Goal: Information Seeking & Learning: Learn about a topic

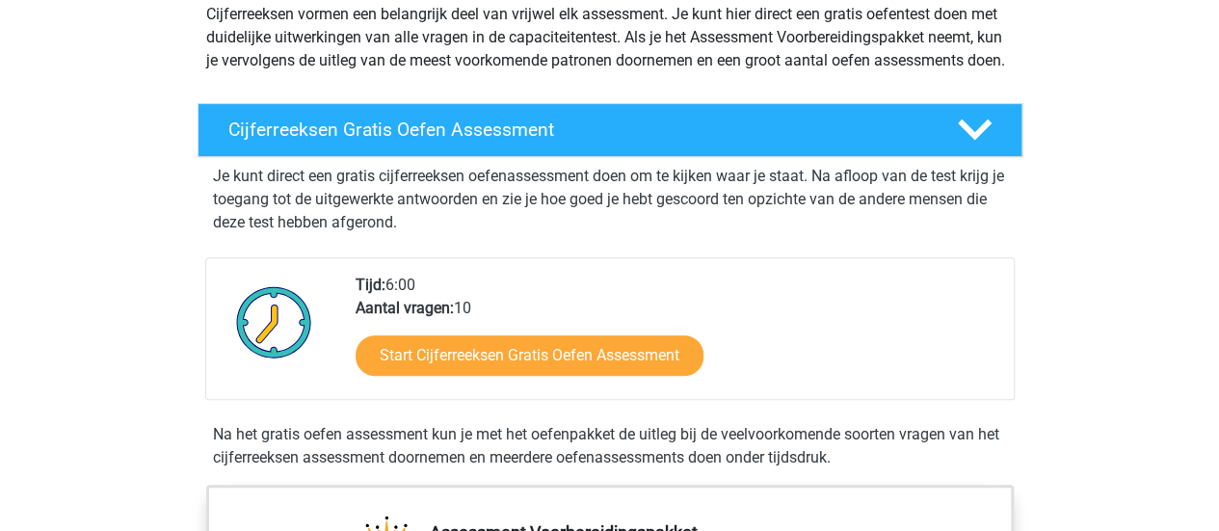
scroll to position [280, 0]
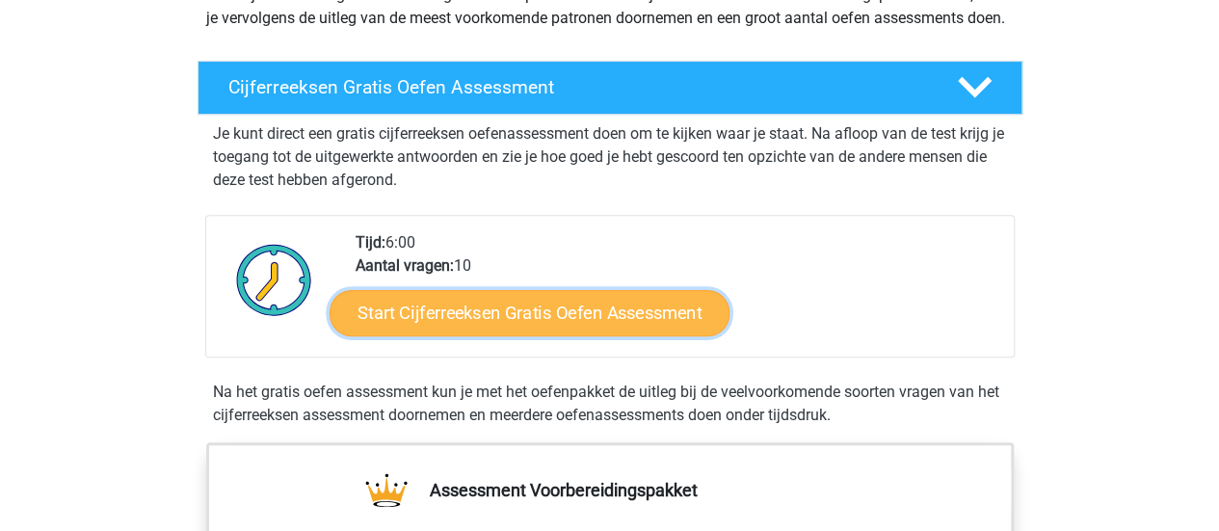
click at [507, 325] on link "Start Cijferreeksen Gratis Oefen Assessment" at bounding box center [530, 312] width 400 height 46
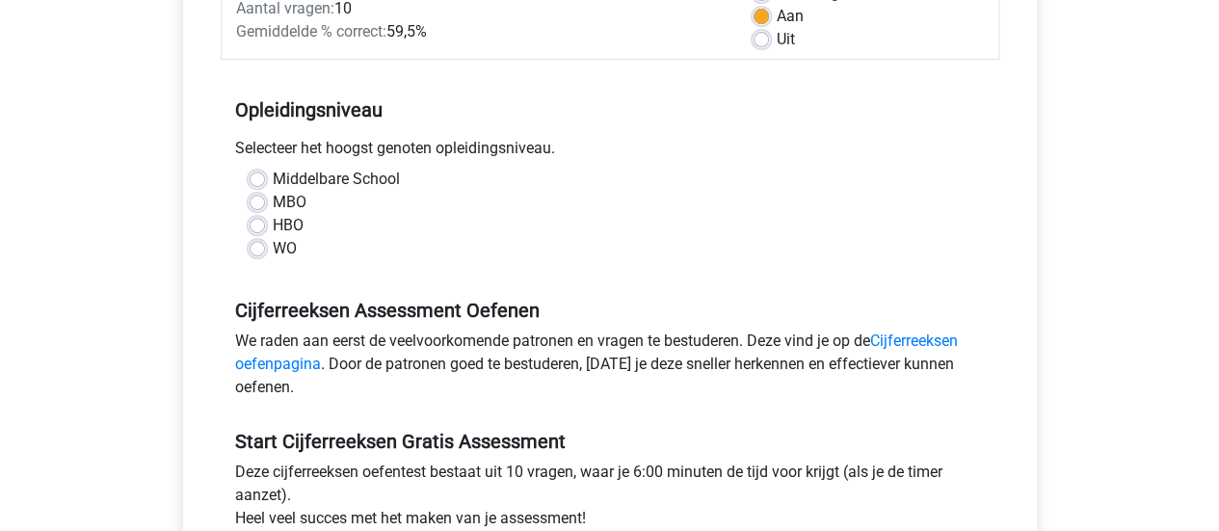
scroll to position [328, 0]
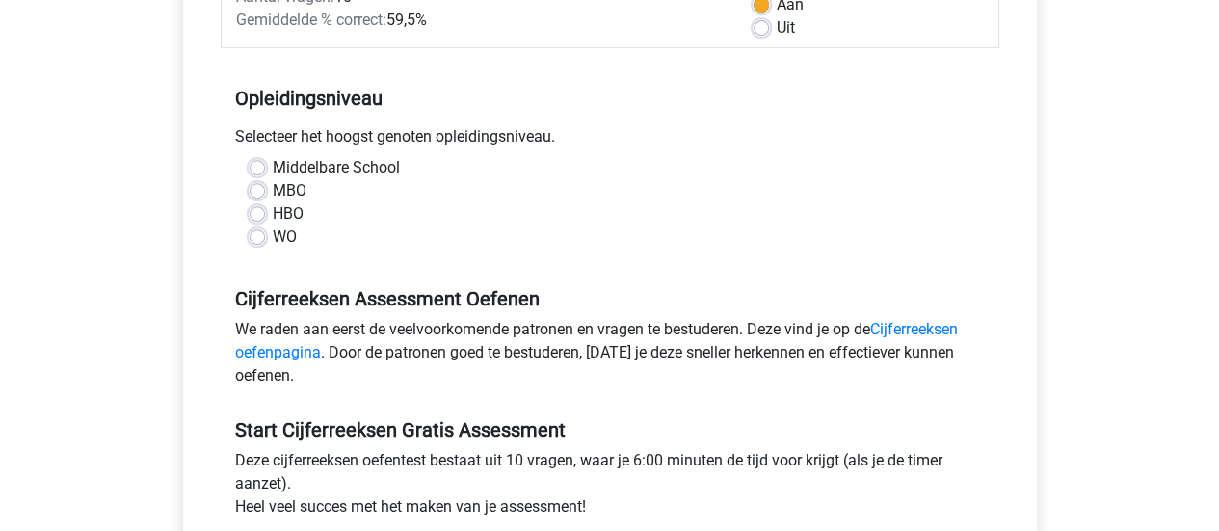
click at [273, 211] on label "HBO" at bounding box center [288, 213] width 31 height 23
click at [253, 211] on input "HBO" at bounding box center [257, 211] width 15 height 19
radio input "true"
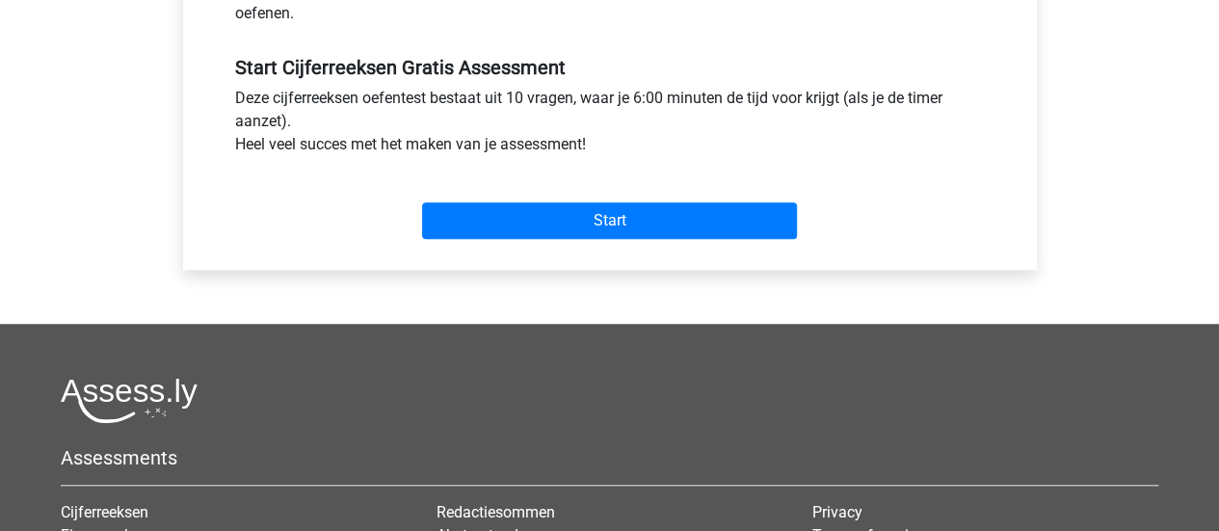
scroll to position [636, 0]
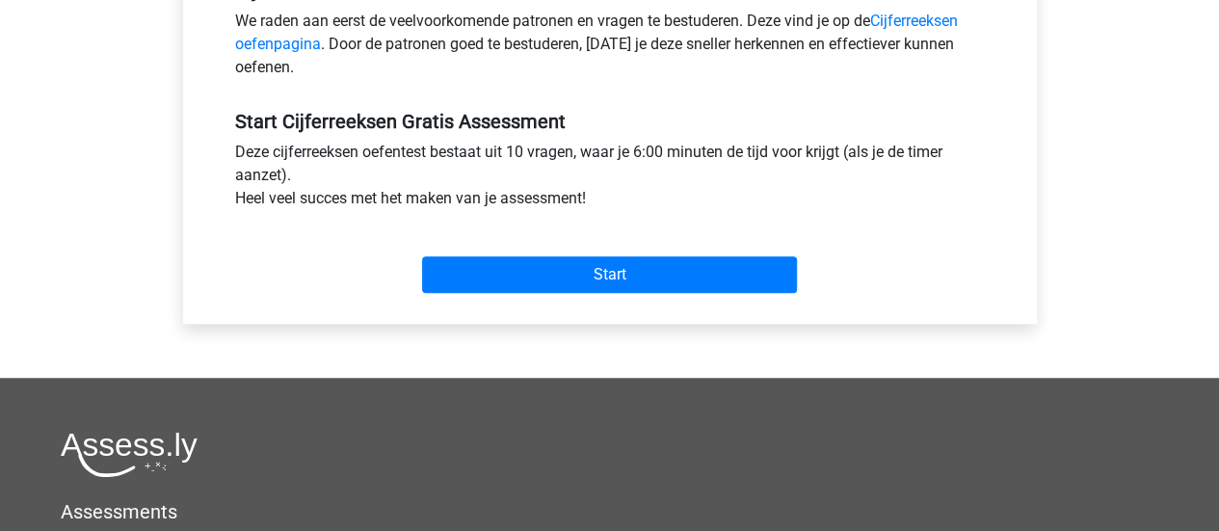
click at [618, 293] on div "Start" at bounding box center [610, 259] width 779 height 83
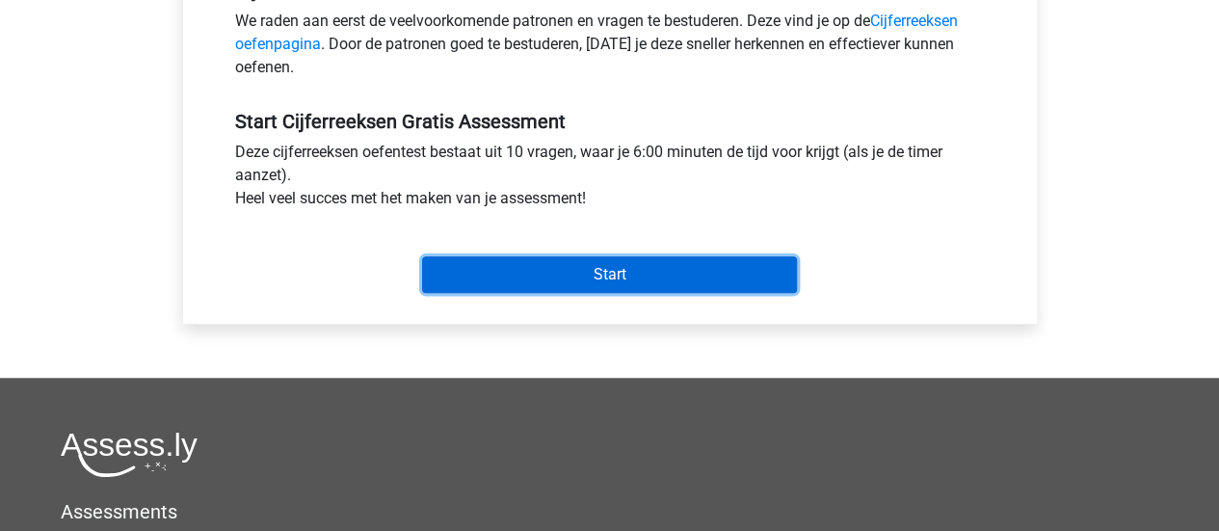
click at [623, 284] on input "Start" at bounding box center [609, 274] width 375 height 37
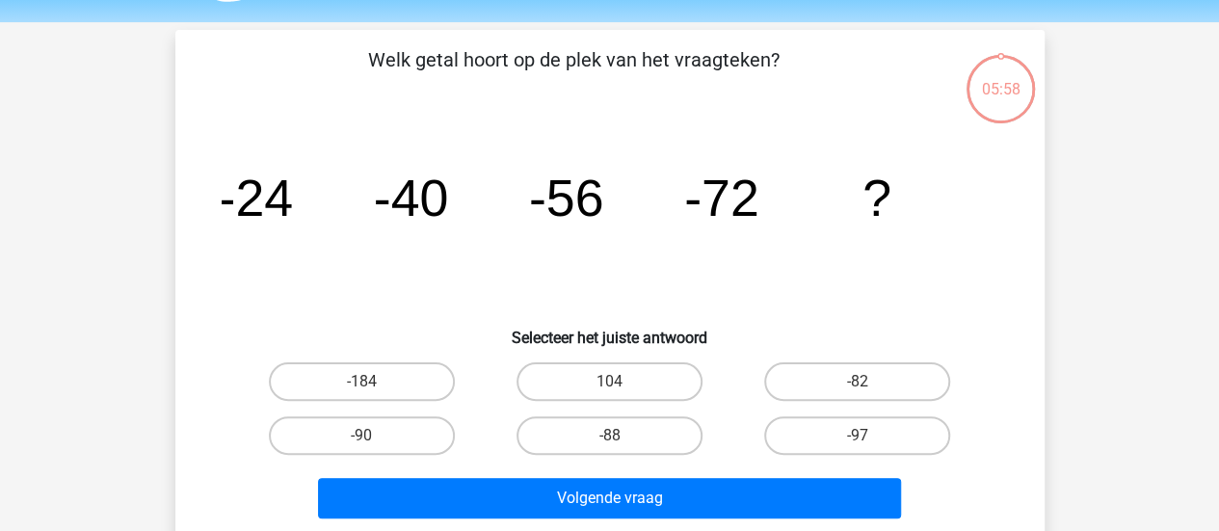
scroll to position [75, 0]
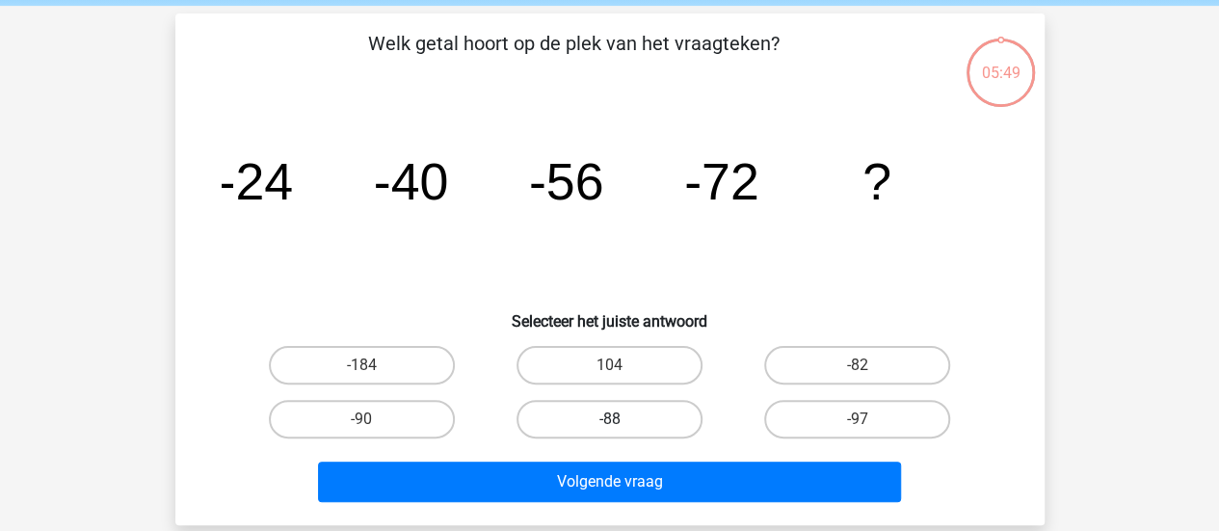
click at [634, 429] on label "-88" at bounding box center [610, 419] width 186 height 39
click at [622, 429] on input "-88" at bounding box center [615, 425] width 13 height 13
radio input "true"
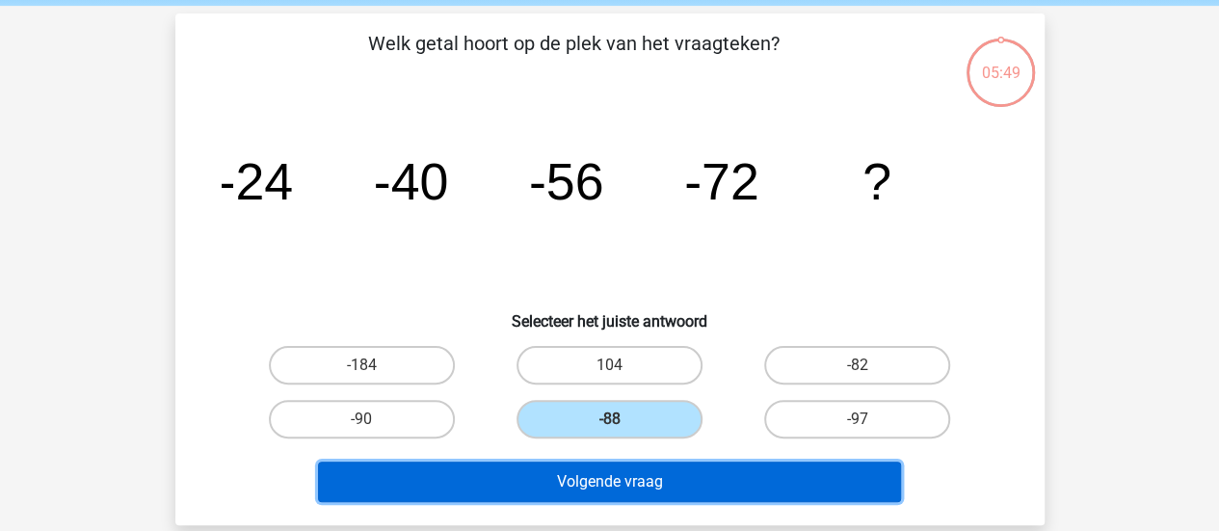
click at [636, 477] on button "Volgende vraag" at bounding box center [609, 482] width 583 height 40
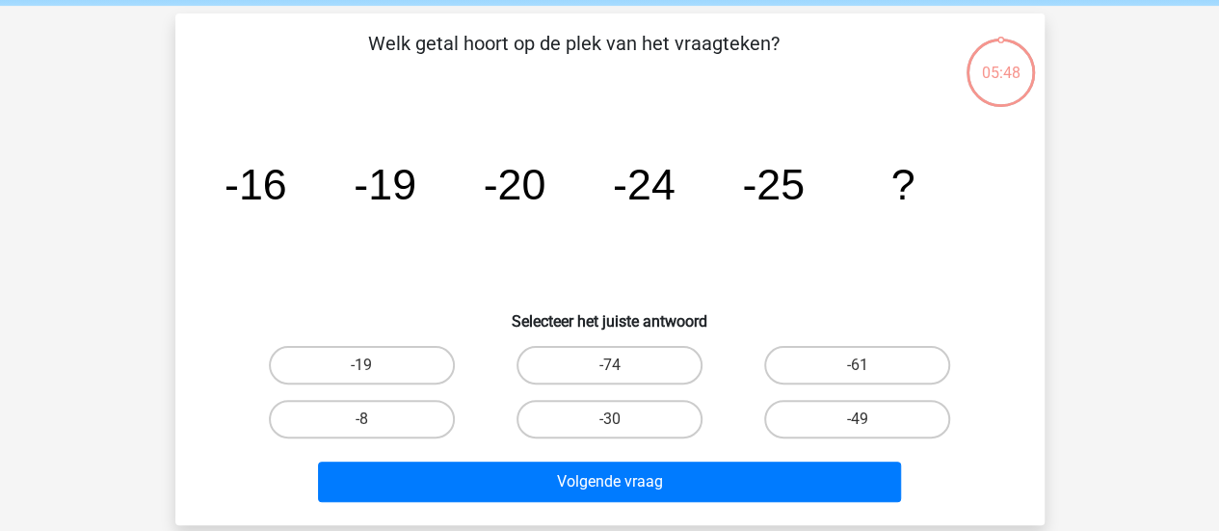
scroll to position [89, 0]
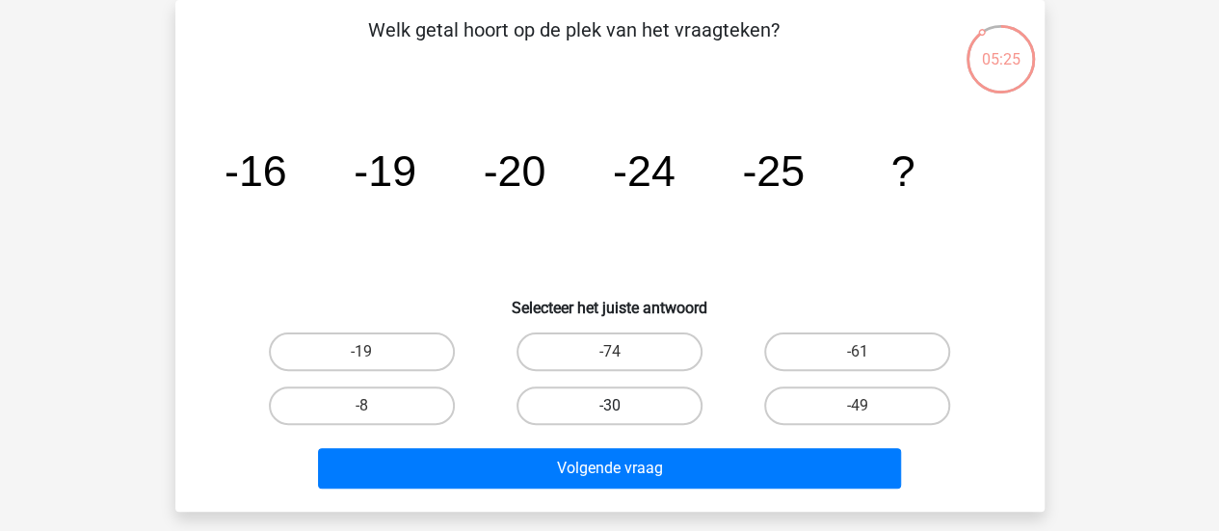
click at [607, 406] on label "-30" at bounding box center [610, 405] width 186 height 39
click at [609, 406] on input "-30" at bounding box center [615, 412] width 13 height 13
radio input "true"
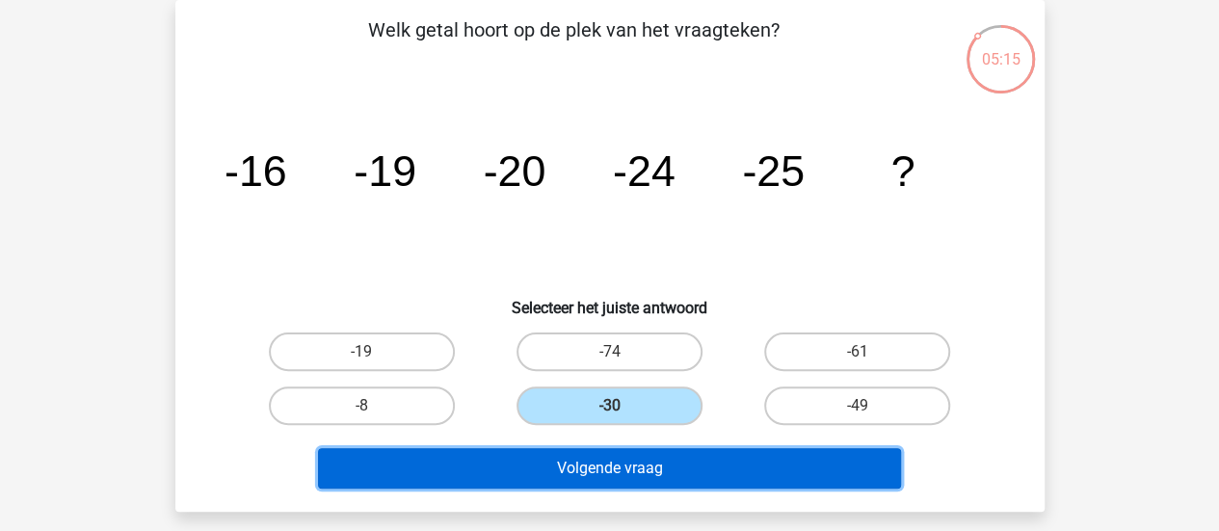
click at [645, 469] on button "Volgende vraag" at bounding box center [609, 468] width 583 height 40
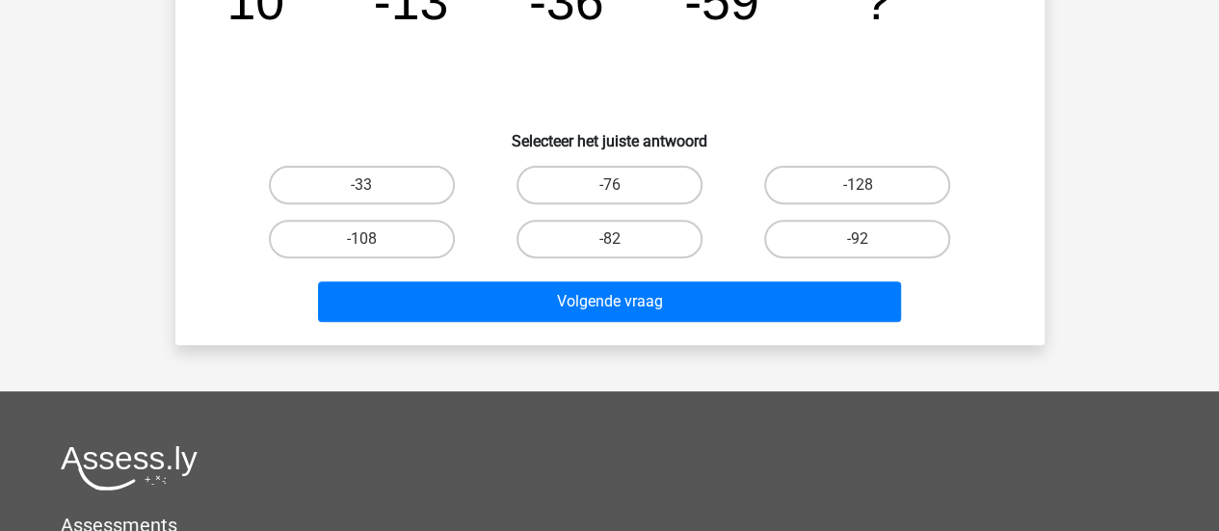
scroll to position [253, 0]
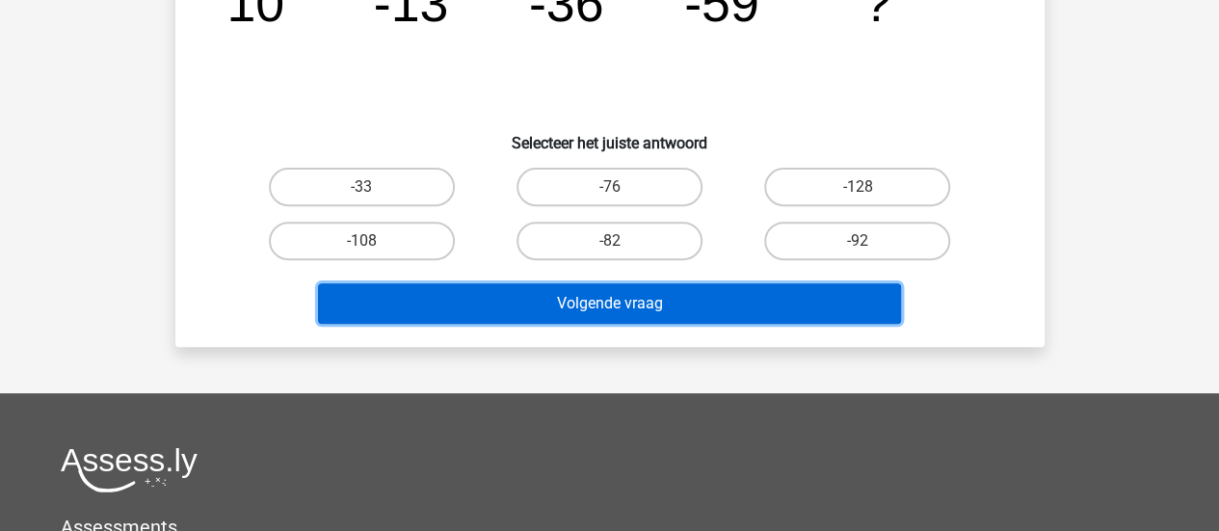
click at [801, 296] on button "Volgende vraag" at bounding box center [609, 303] width 583 height 40
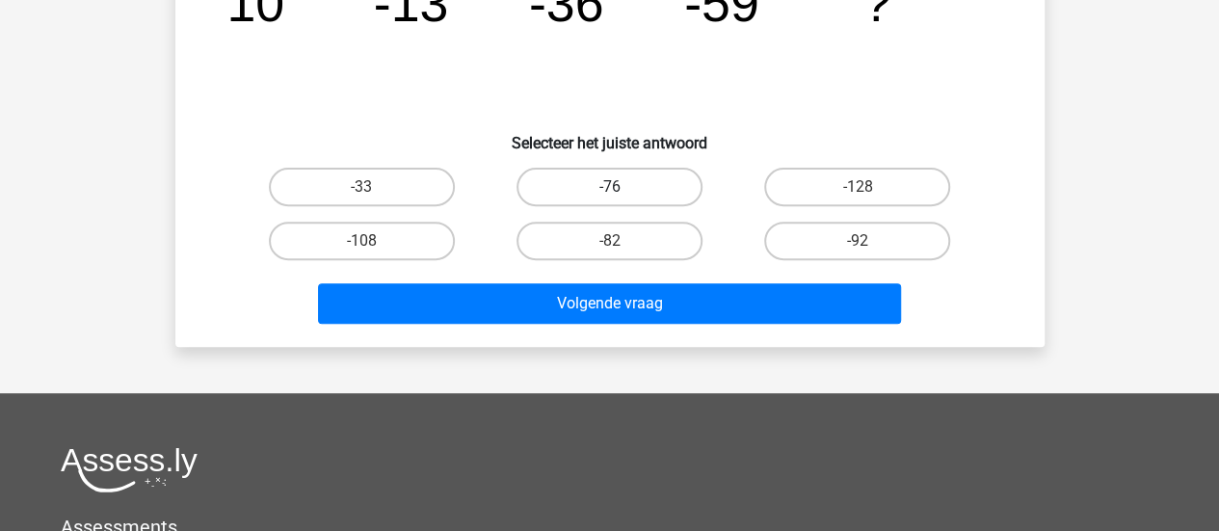
click at [579, 199] on label "-76" at bounding box center [610, 187] width 186 height 39
click at [609, 199] on input "-76" at bounding box center [615, 193] width 13 height 13
radio input "true"
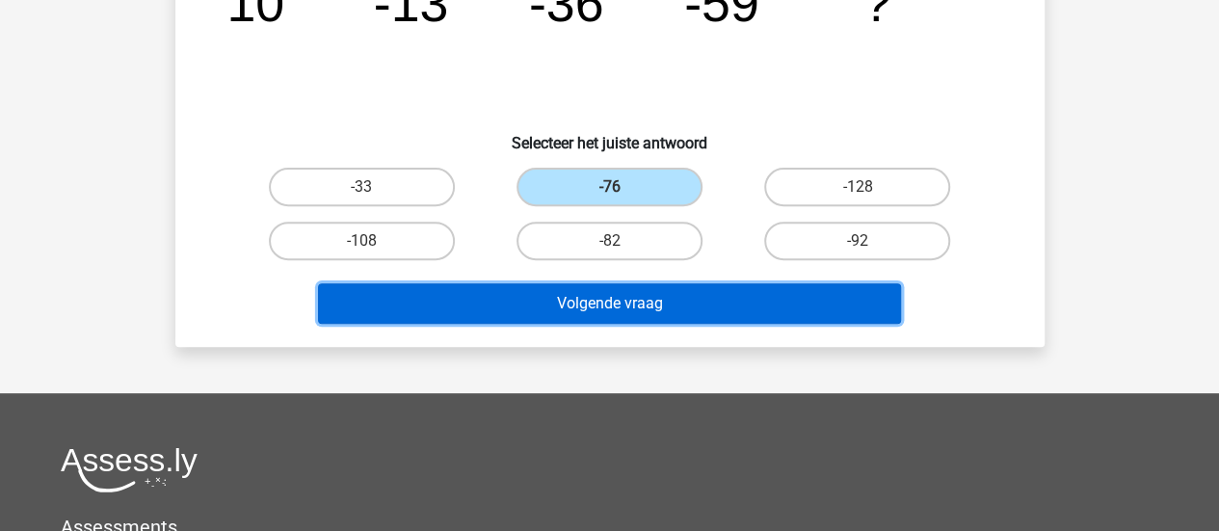
click at [623, 302] on button "Volgende vraag" at bounding box center [609, 303] width 583 height 40
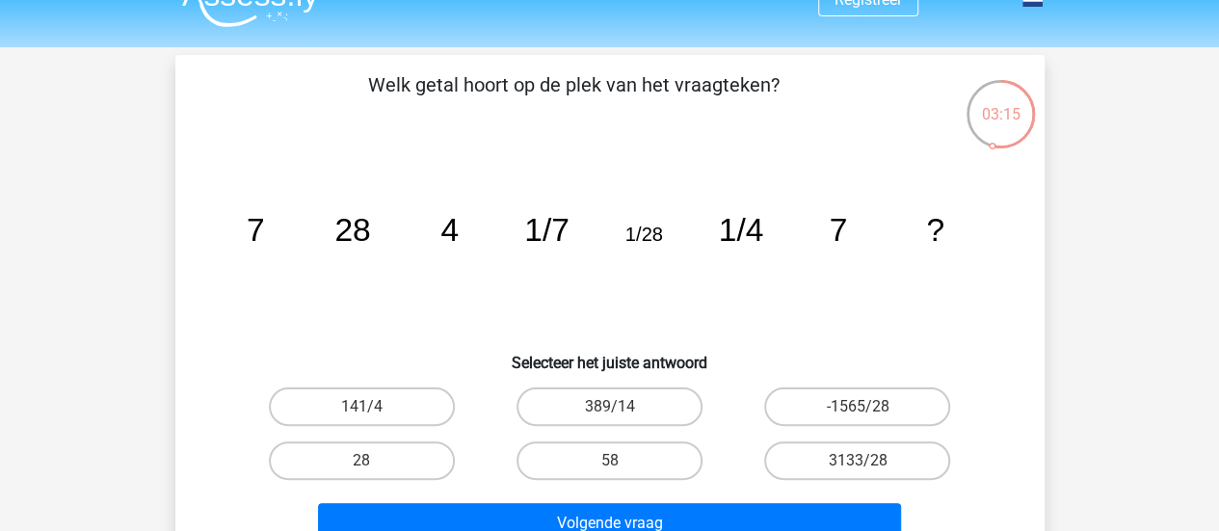
scroll to position [247, 0]
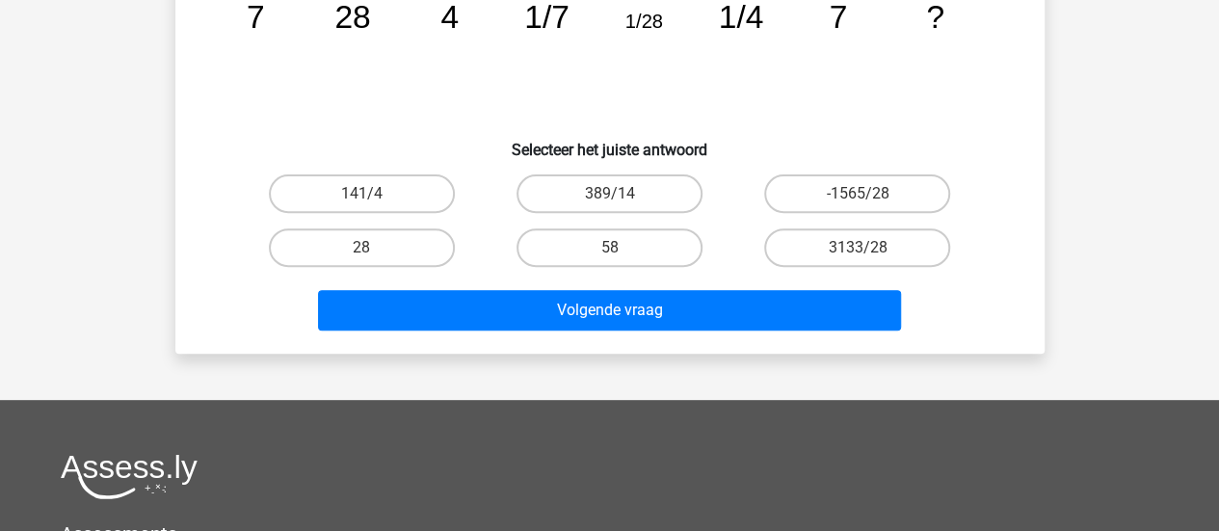
click at [924, 170] on div "-1565/28" at bounding box center [857, 194] width 248 height 54
click at [912, 200] on label "-1565/28" at bounding box center [857, 193] width 186 height 39
click at [870, 200] on input "-1565/28" at bounding box center [864, 200] width 13 height 13
radio input "true"
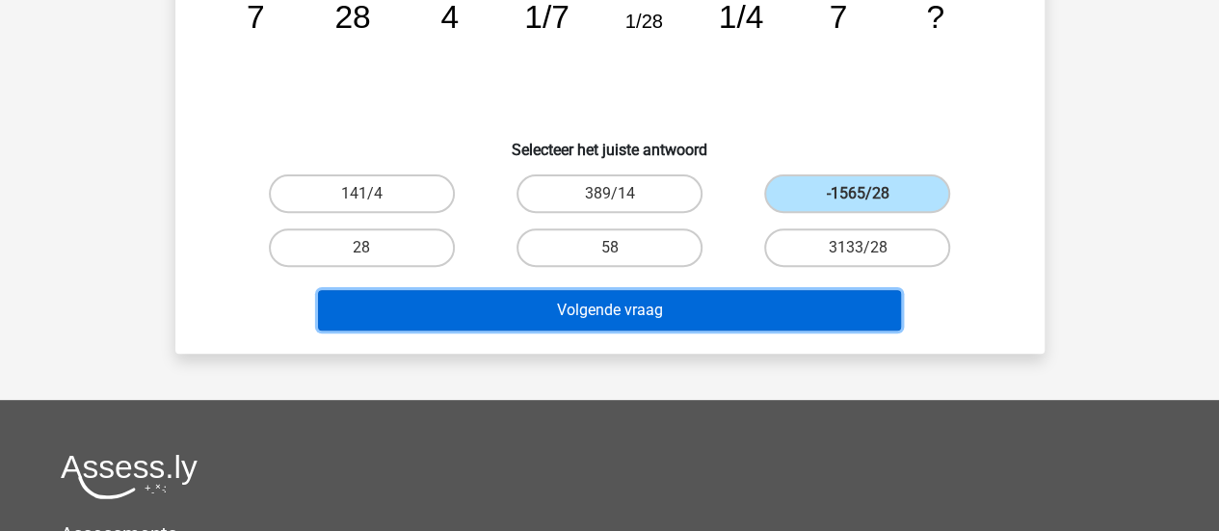
click at [824, 299] on button "Volgende vraag" at bounding box center [609, 310] width 583 height 40
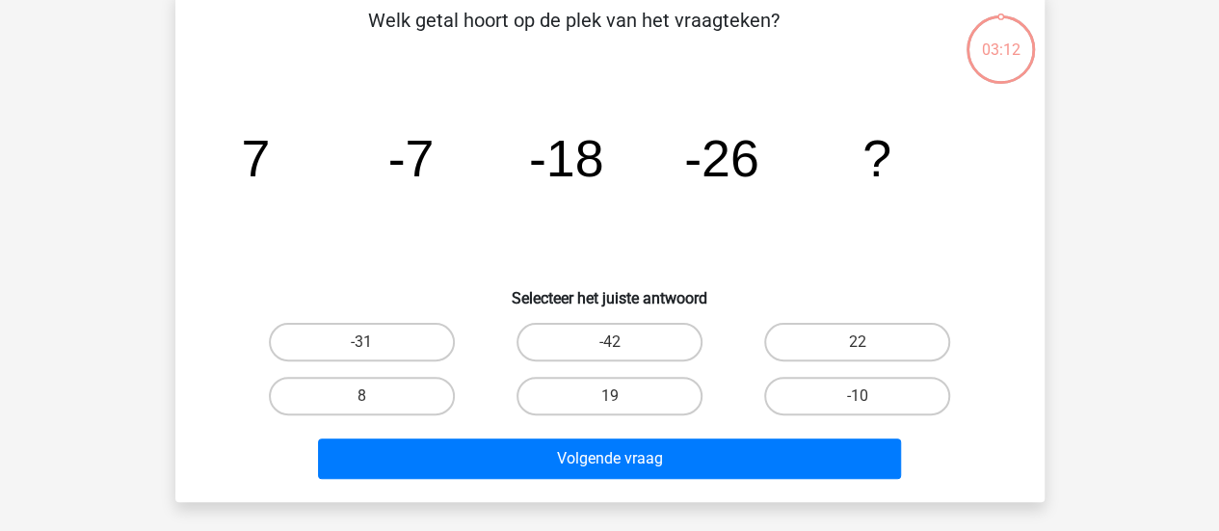
scroll to position [89, 0]
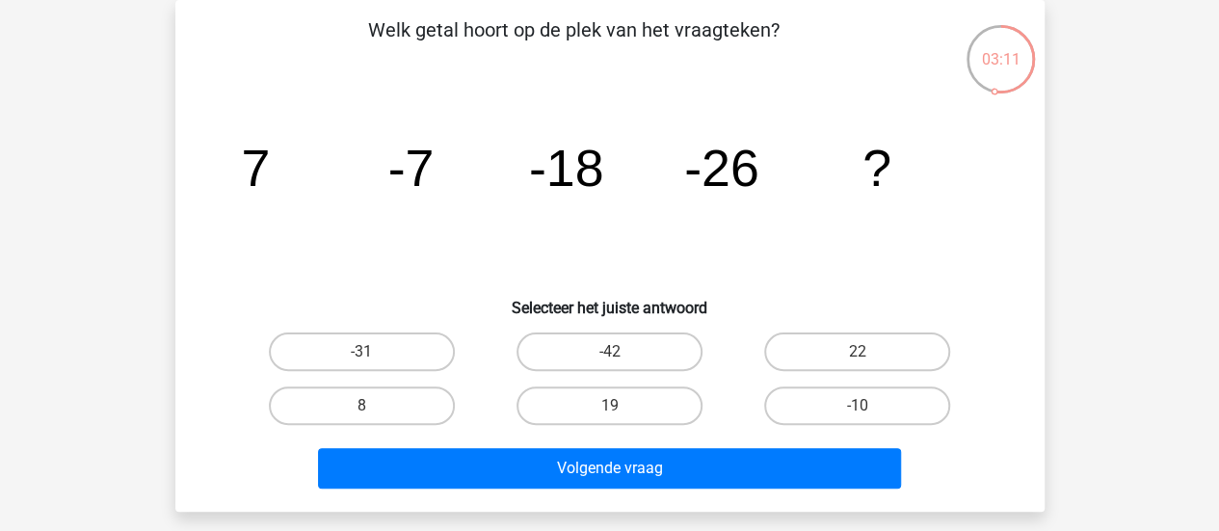
click at [800, 371] on div "22" at bounding box center [857, 352] width 248 height 54
click at [807, 367] on label "22" at bounding box center [857, 351] width 186 height 39
click at [858, 364] on input "22" at bounding box center [864, 358] width 13 height 13
radio input "true"
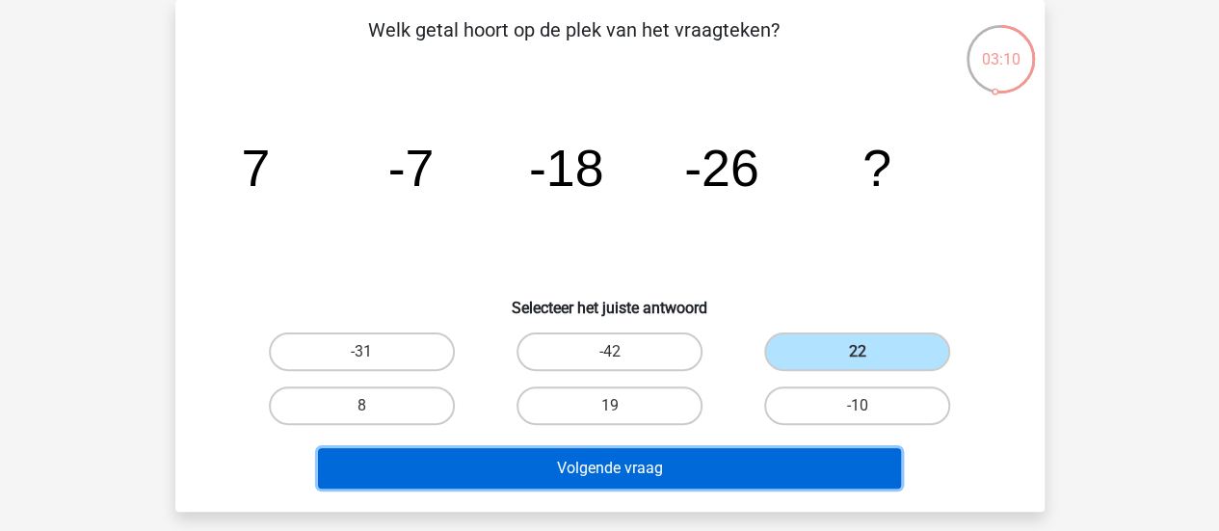
click at [775, 477] on button "Volgende vraag" at bounding box center [609, 468] width 583 height 40
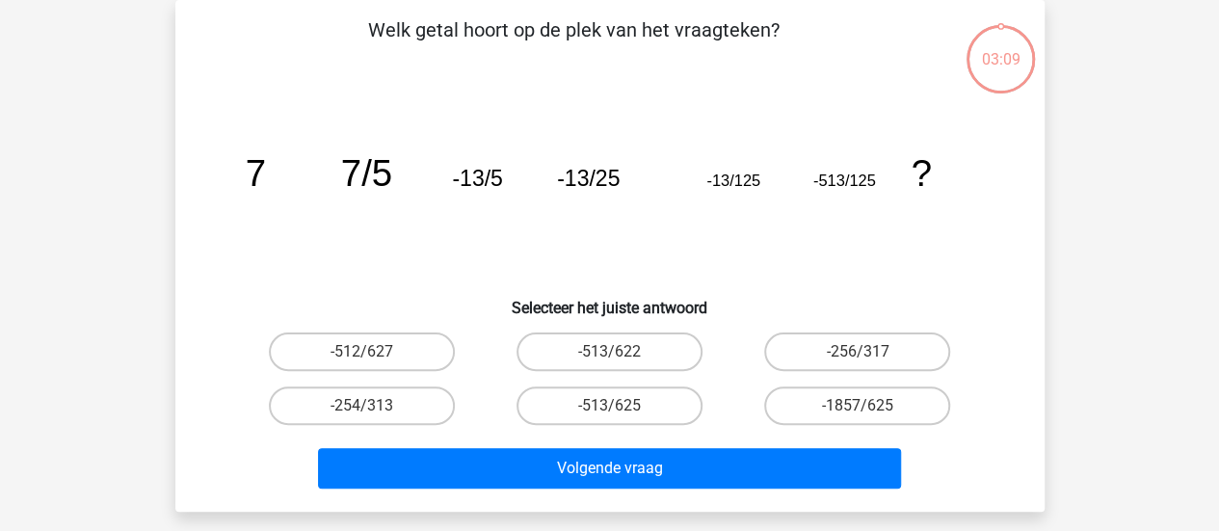
click at [843, 432] on div "-1857/625" at bounding box center [857, 406] width 248 height 54
click at [853, 420] on label "-1857/625" at bounding box center [857, 405] width 186 height 39
click at [858, 418] on input "-1857/625" at bounding box center [864, 412] width 13 height 13
radio input "true"
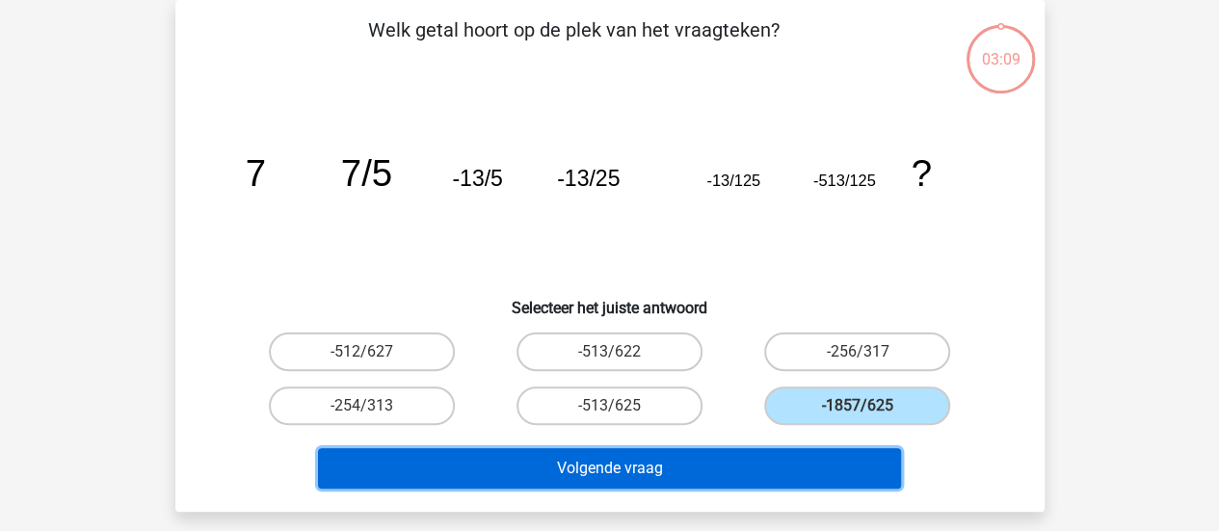
click at [802, 486] on button "Volgende vraag" at bounding box center [609, 468] width 583 height 40
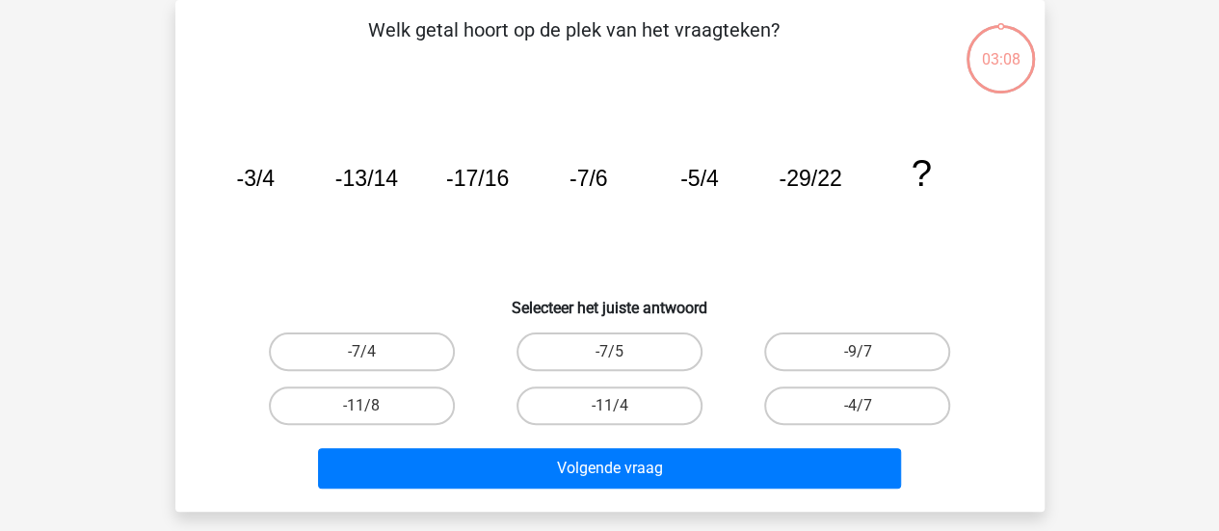
click at [898, 385] on div "-4/7" at bounding box center [857, 406] width 248 height 54
click at [896, 393] on label "-4/7" at bounding box center [857, 405] width 186 height 39
click at [870, 406] on input "-4/7" at bounding box center [864, 412] width 13 height 13
radio input "true"
click at [797, 492] on div "Volgende vraag" at bounding box center [610, 472] width 744 height 48
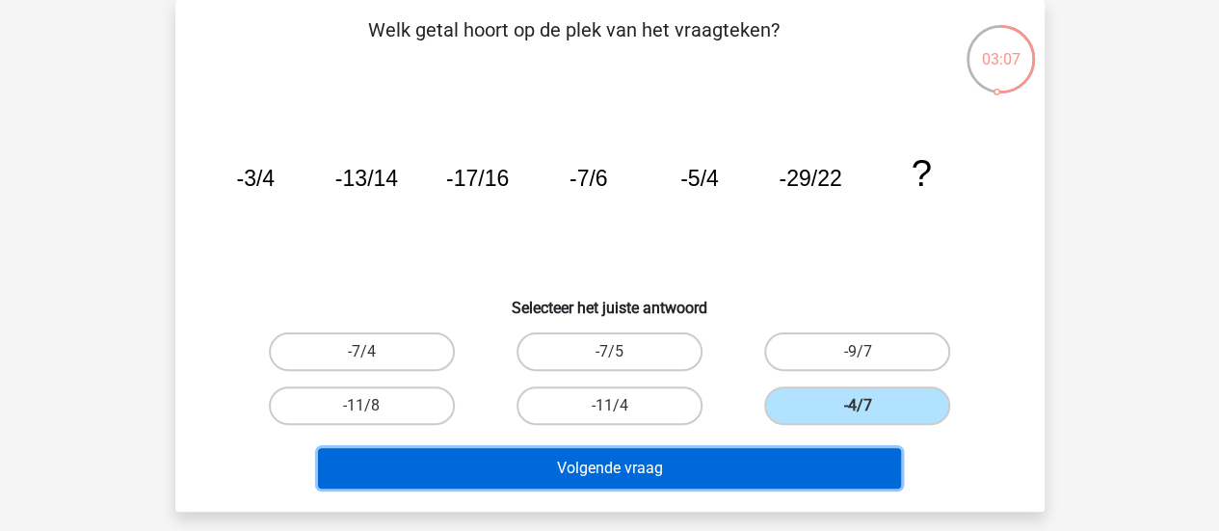
click at [801, 486] on button "Volgende vraag" at bounding box center [609, 468] width 583 height 40
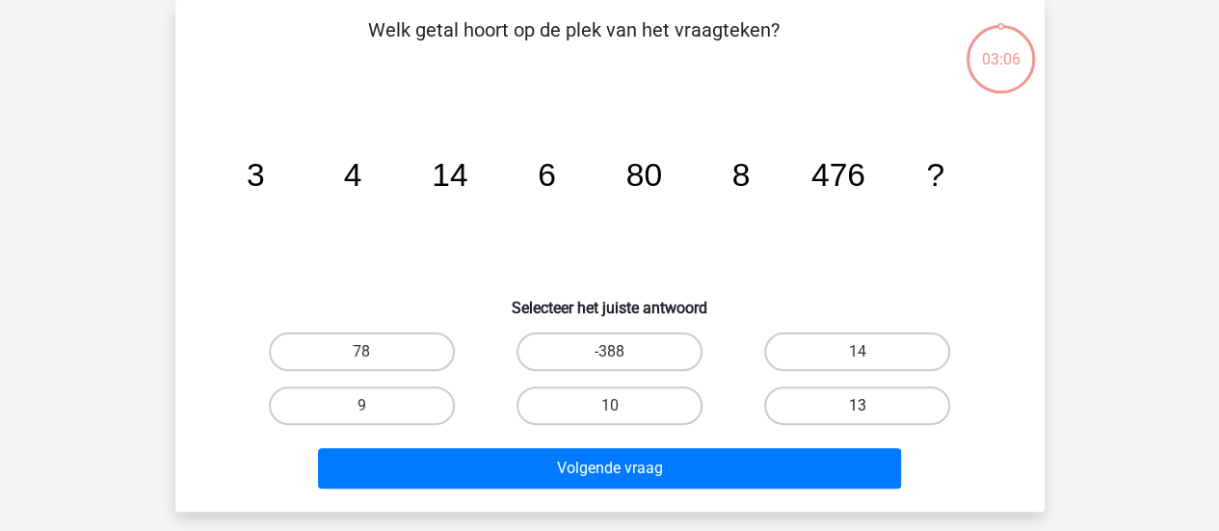
click at [873, 413] on label "13" at bounding box center [857, 405] width 186 height 39
click at [870, 413] on input "13" at bounding box center [864, 412] width 13 height 13
radio input "true"
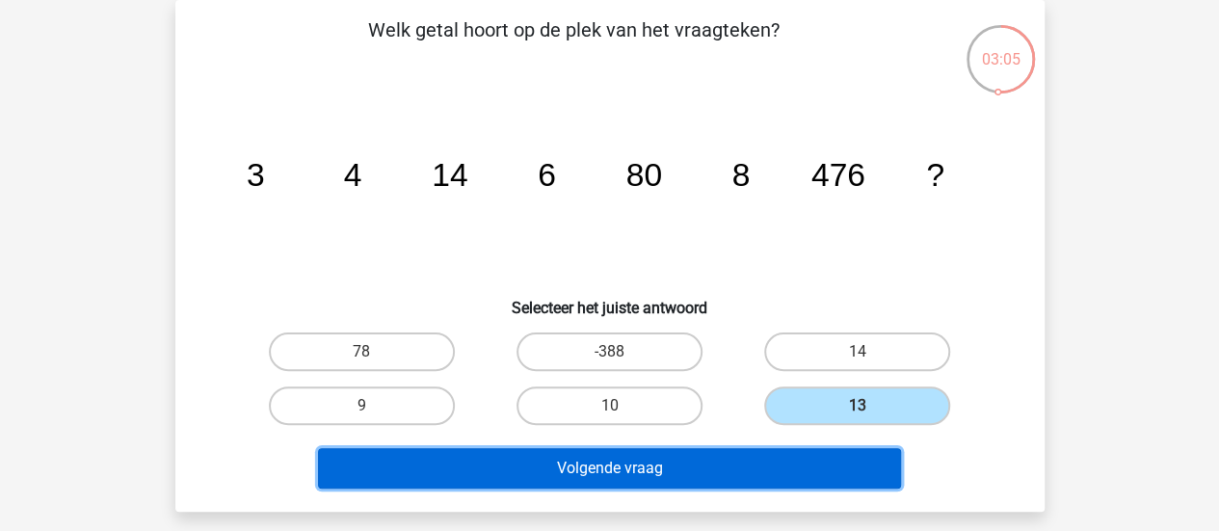
click at [841, 448] on button "Volgende vraag" at bounding box center [609, 468] width 583 height 40
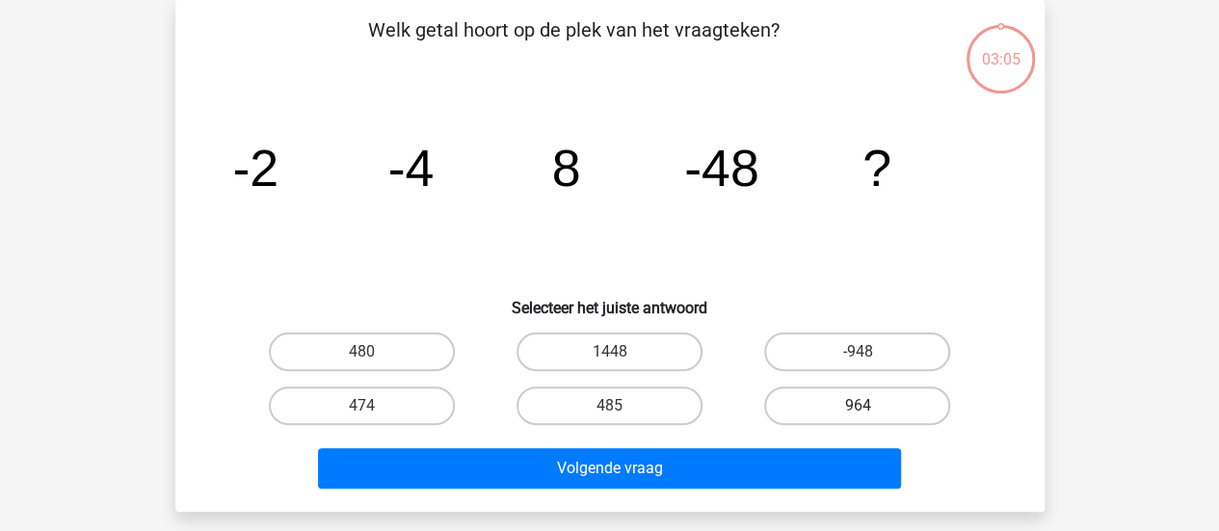
click at [873, 418] on label "964" at bounding box center [857, 405] width 186 height 39
click at [870, 418] on input "964" at bounding box center [864, 412] width 13 height 13
radio input "true"
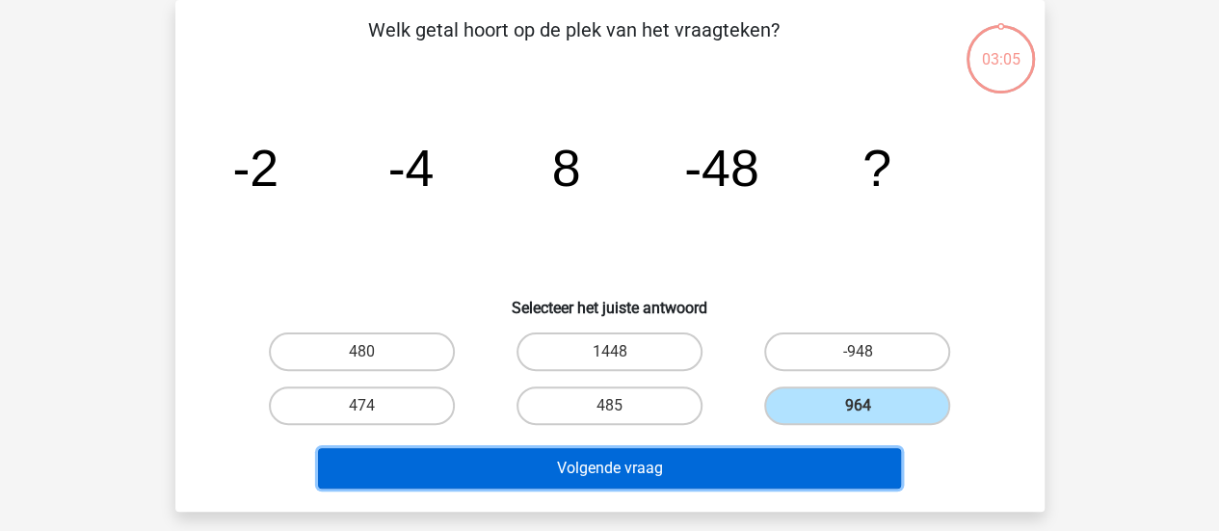
click at [850, 460] on button "Volgende vraag" at bounding box center [609, 468] width 583 height 40
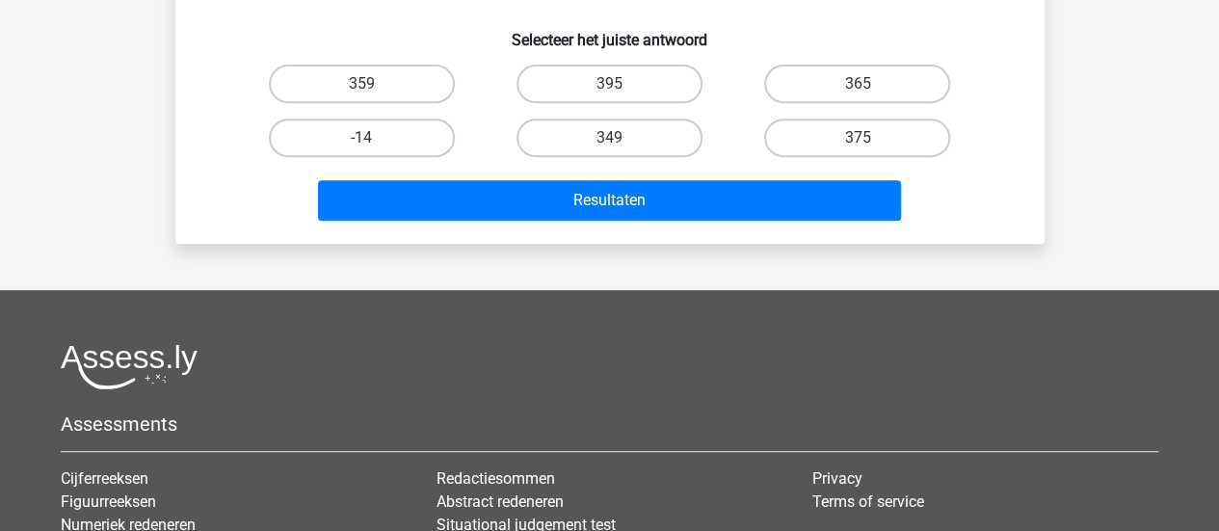
scroll to position [349, 0]
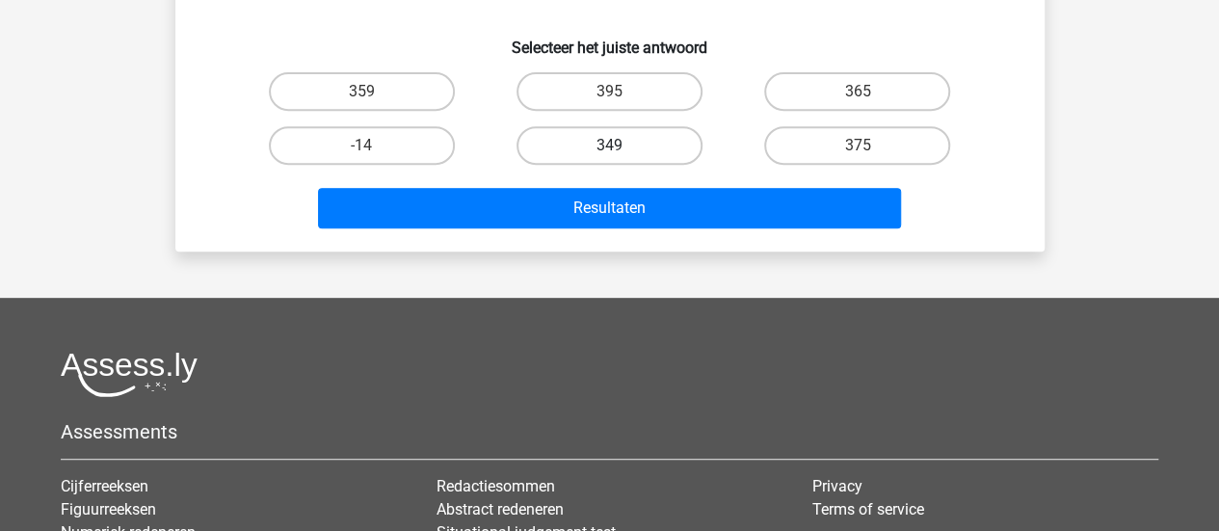
click at [648, 151] on label "349" at bounding box center [610, 145] width 186 height 39
click at [622, 151] on input "349" at bounding box center [615, 152] width 13 height 13
radio input "true"
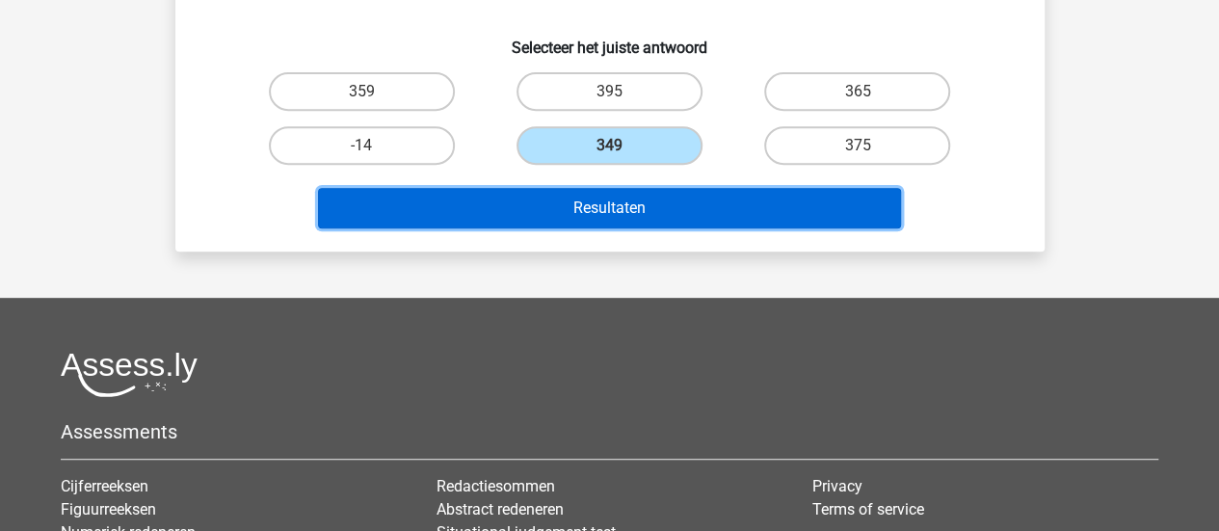
click at [655, 190] on button "Resultaten" at bounding box center [609, 208] width 583 height 40
